Goal: Transaction & Acquisition: Book appointment/travel/reservation

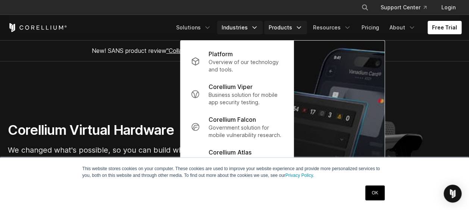
click at [250, 25] on link "Industries" at bounding box center [239, 27] width 45 height 13
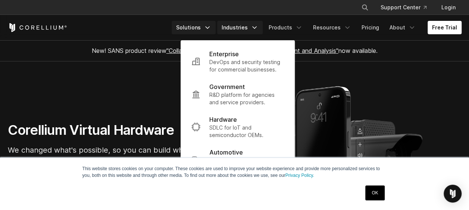
click at [206, 25] on link "Solutions" at bounding box center [193, 27] width 44 height 13
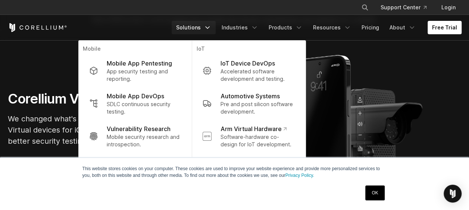
scroll to position [75, 0]
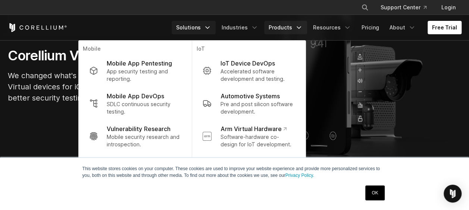
click at [292, 29] on link "Products" at bounding box center [285, 27] width 43 height 13
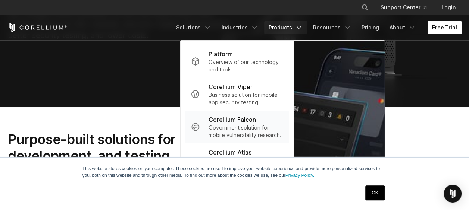
scroll to position [149, 0]
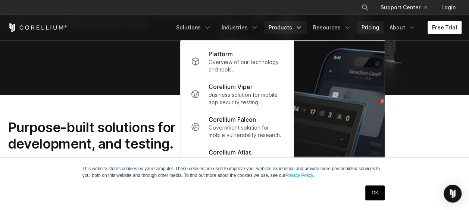
click at [368, 27] on link "Pricing" at bounding box center [370, 27] width 26 height 13
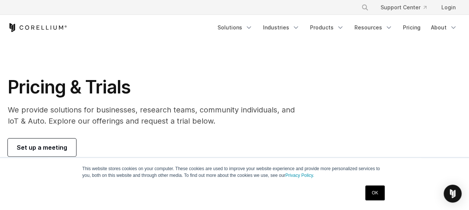
click at [371, 187] on link "OK" at bounding box center [374, 193] width 19 height 15
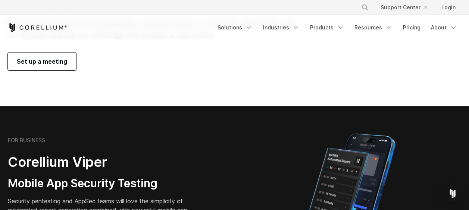
scroll to position [75, 0]
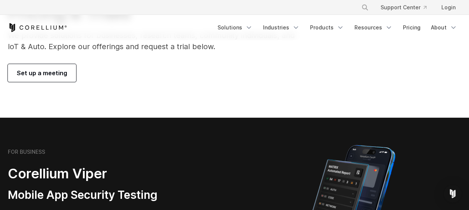
click at [44, 78] on link "Set up a meeting" at bounding box center [42, 73] width 68 height 18
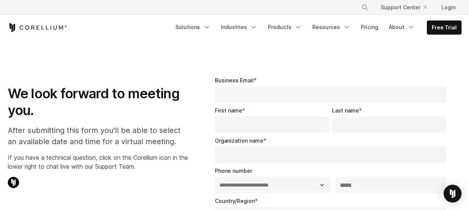
select select "**"
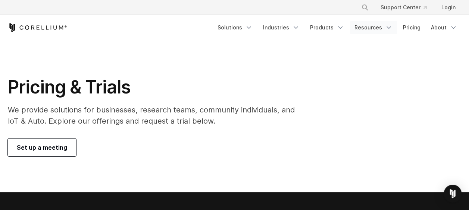
click at [384, 28] on link "Resources" at bounding box center [373, 27] width 47 height 13
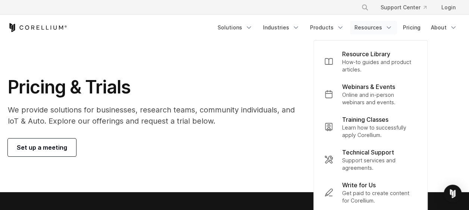
click at [354, 23] on link "Resources" at bounding box center [373, 27] width 47 height 13
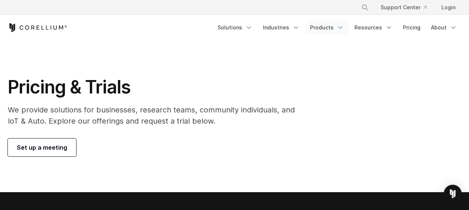
click at [344, 26] on icon "Navigation Menu" at bounding box center [339, 27] width 7 height 7
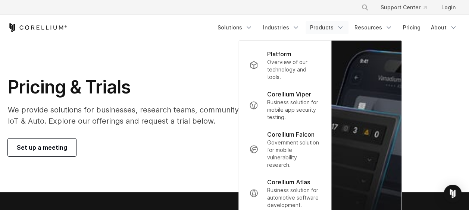
click at [212, 67] on section "Pricing & Trials We provide solutions for businesses, research teams, community…" at bounding box center [234, 116] width 469 height 152
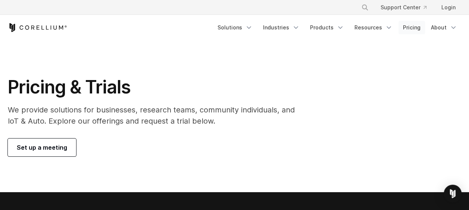
click at [410, 26] on link "Pricing" at bounding box center [411, 27] width 26 height 13
click at [68, 142] on link "Set up a meeting" at bounding box center [42, 148] width 68 height 18
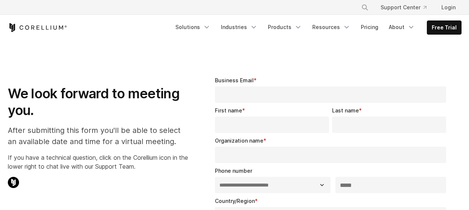
select select "**"
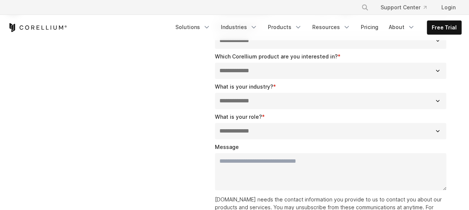
scroll to position [146, 0]
